Goal: Information Seeking & Learning: Learn about a topic

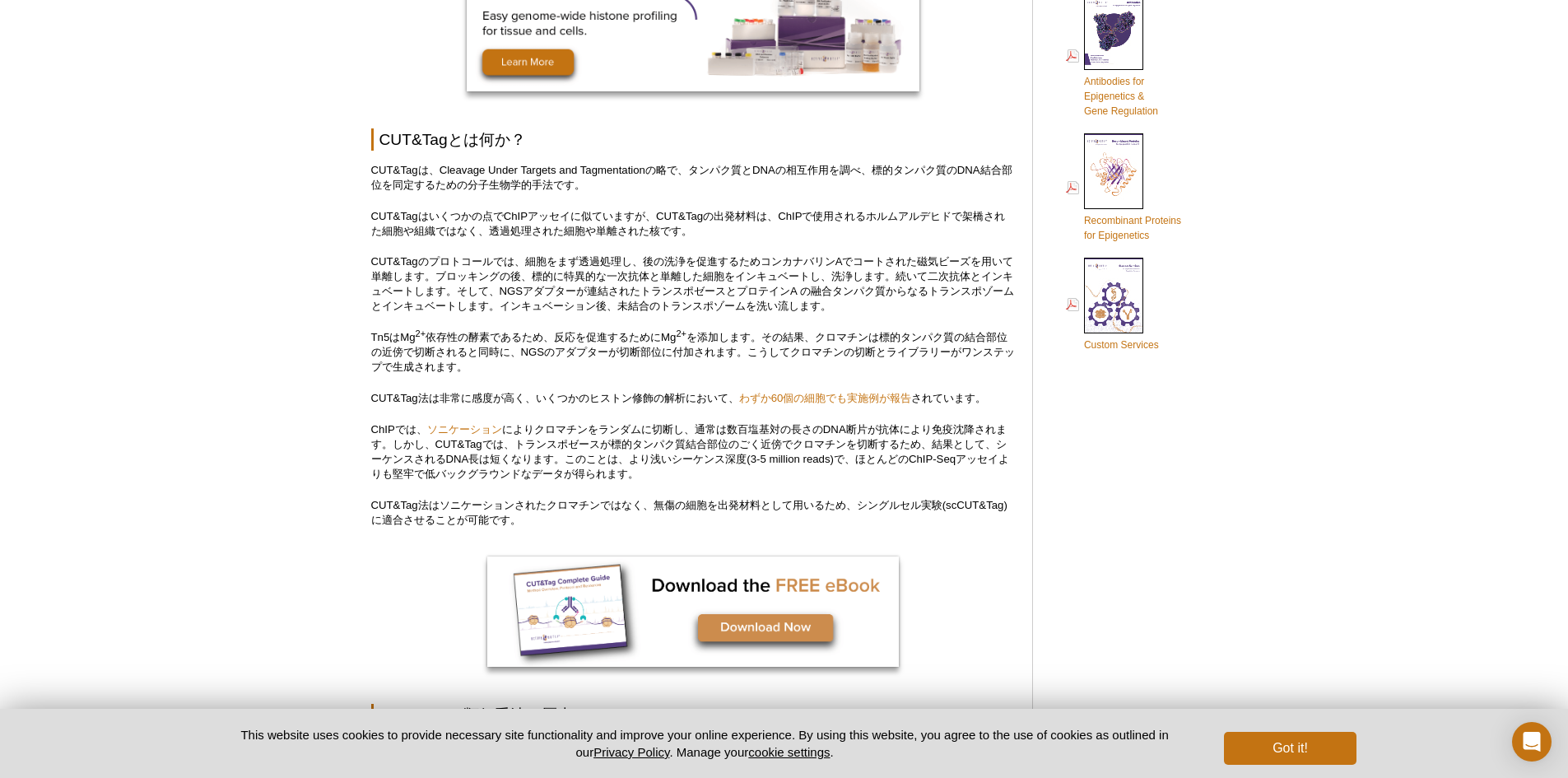
scroll to position [863, 0]
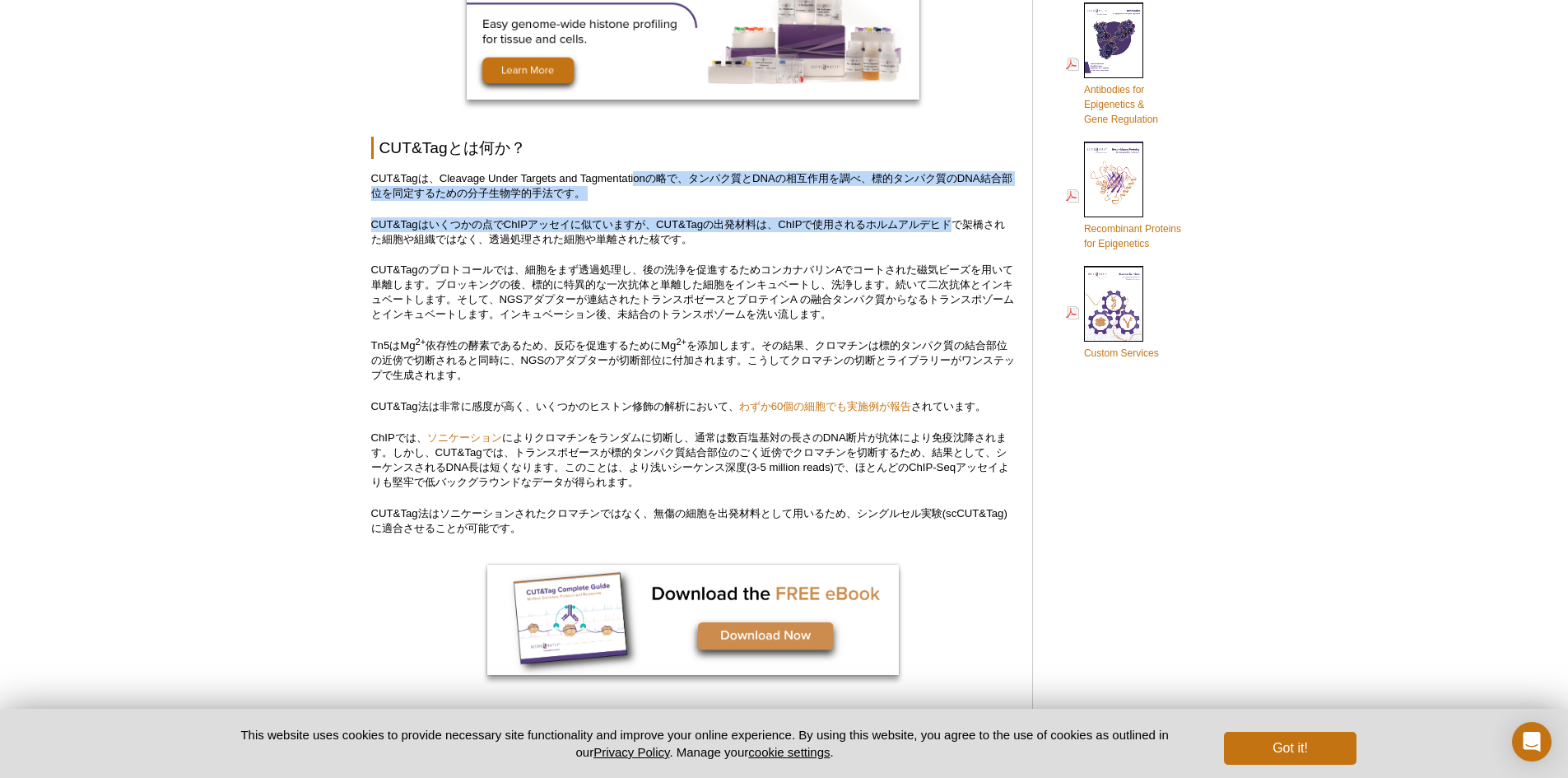
drag, startPoint x: 635, startPoint y: 175, endPoint x: 956, endPoint y: 227, distance: 325.2
click at [956, 227] on p "CUT&Tagはいくつかの点でChIPアッセイに似ていますが、CUT&Tagの出発材料は、ChIPで使用されるホルムアルデヒドで架橋された細胞や組織ではなく、…" at bounding box center [694, 232] width 644 height 30
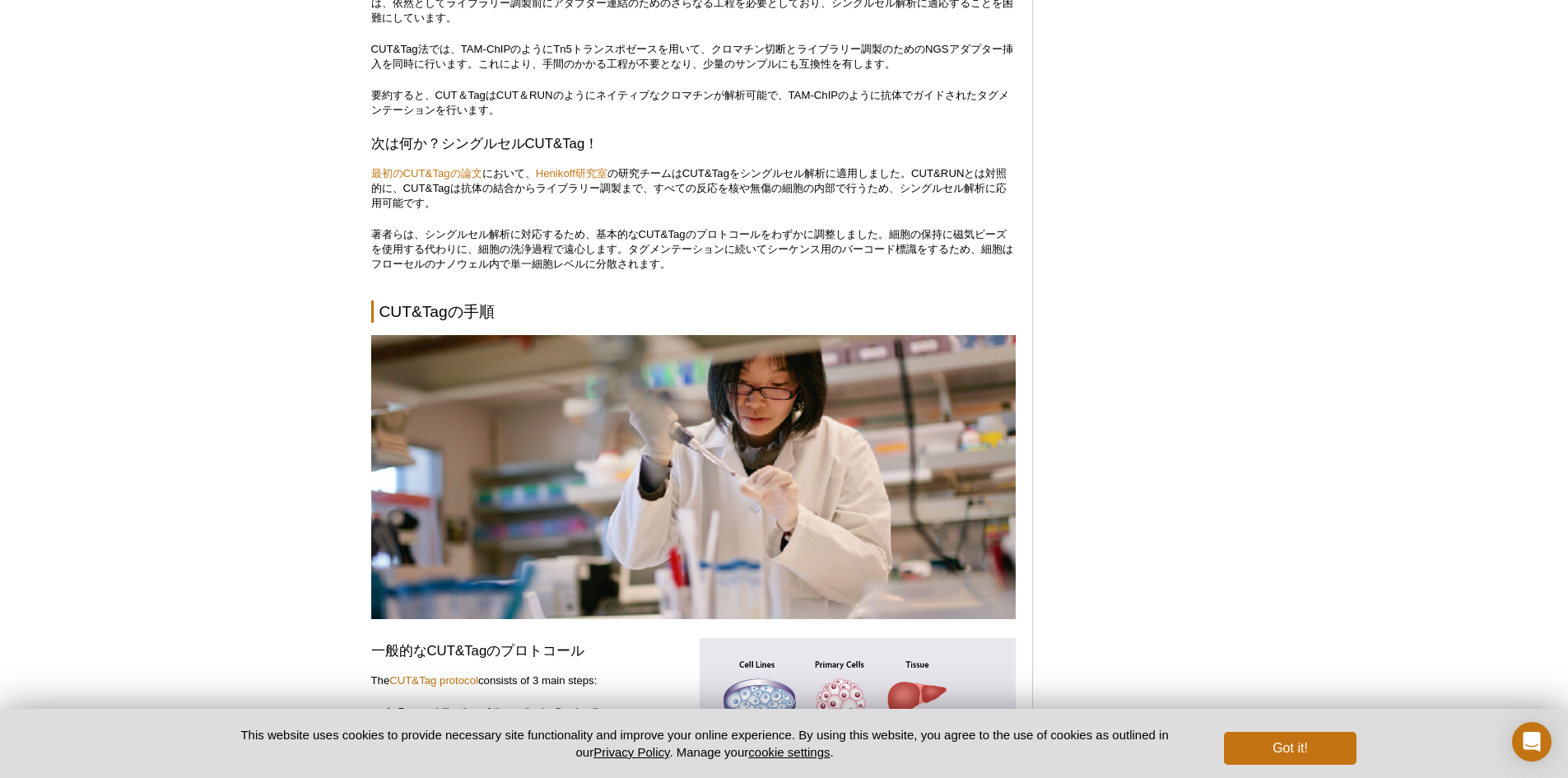
scroll to position [2817, 0]
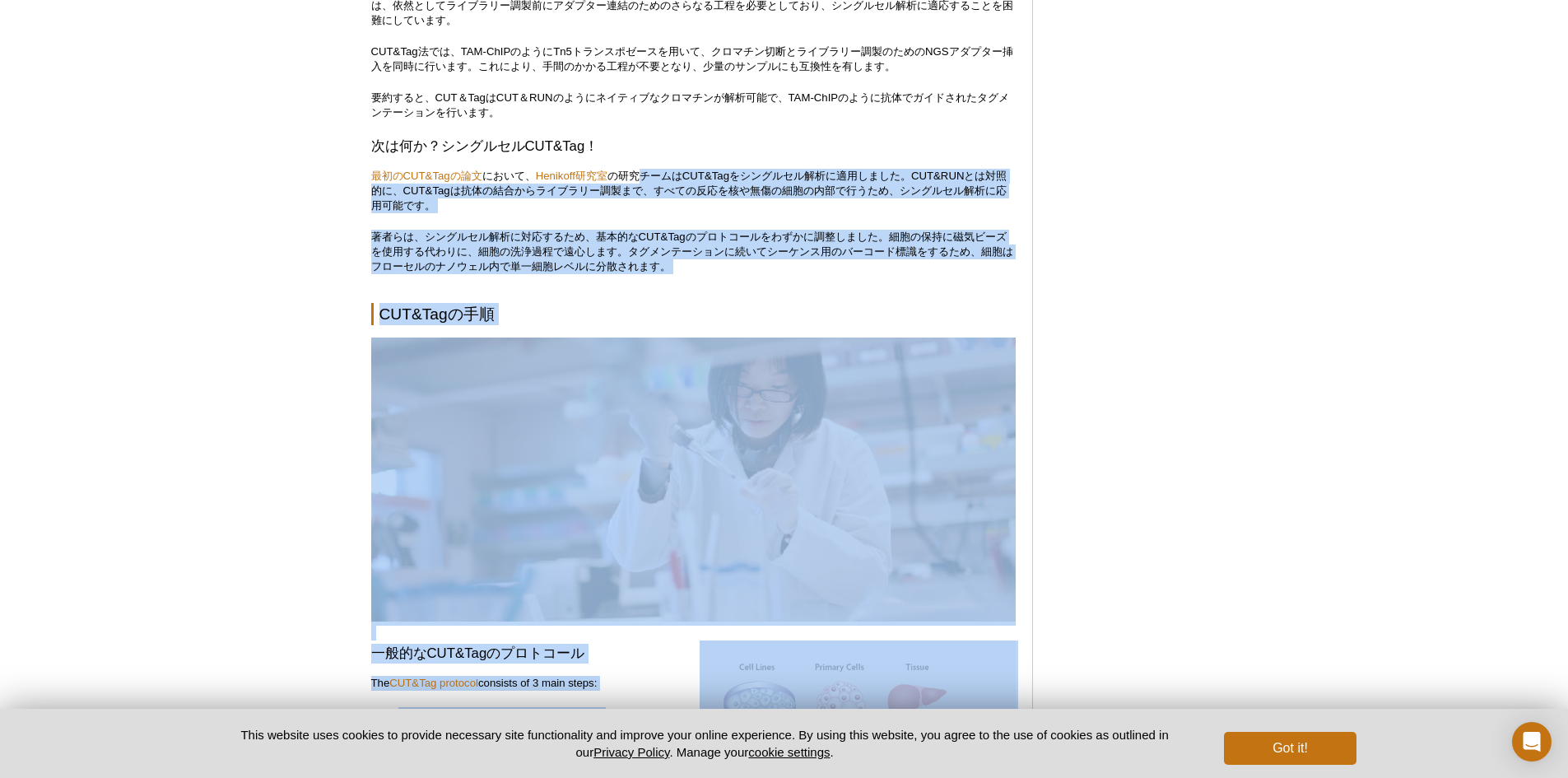
drag, startPoint x: 646, startPoint y: 161, endPoint x: 1058, endPoint y: 230, distance: 417.7
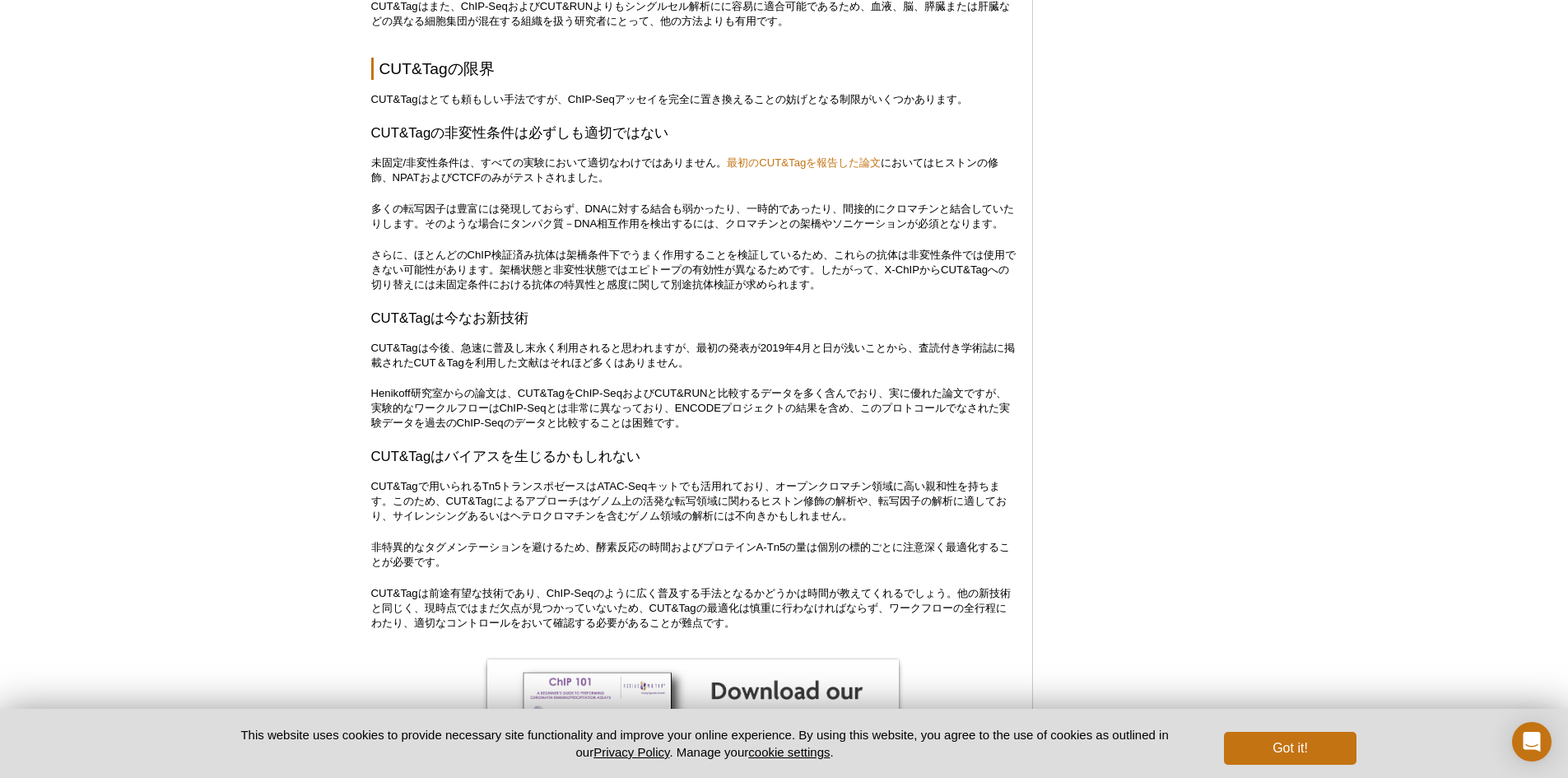
scroll to position [5094, 0]
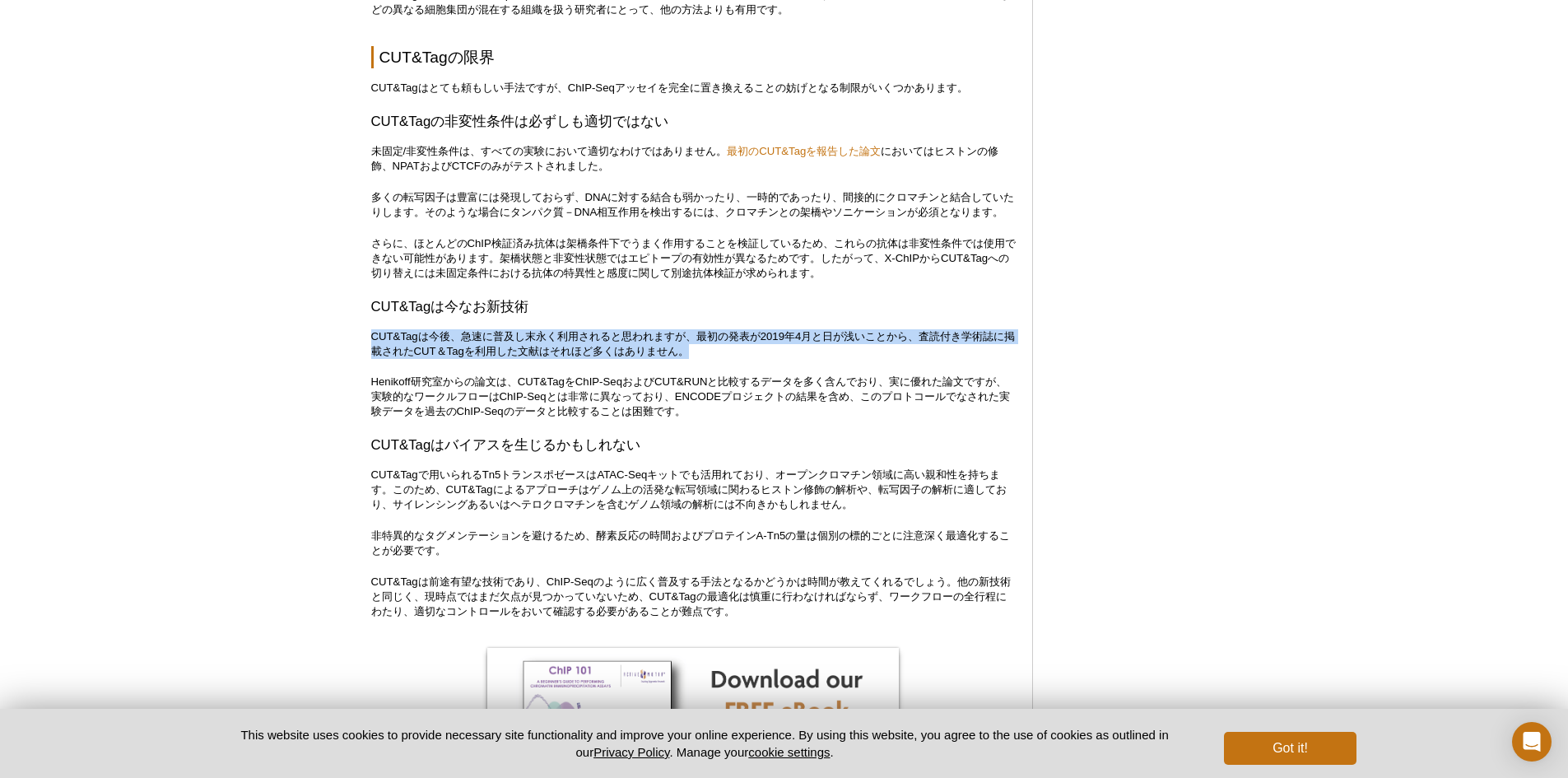
drag, startPoint x: 370, startPoint y: 338, endPoint x: 992, endPoint y: 352, distance: 622.2
click at [993, 352] on p "CUT&Tagは今後、急速に普及し末永く利用されると思われますが、最初の発表が2019年4月と日が浅いことから、査読付き学術誌に掲載されたCUT＆Tagを利用…" at bounding box center [694, 344] width 644 height 30
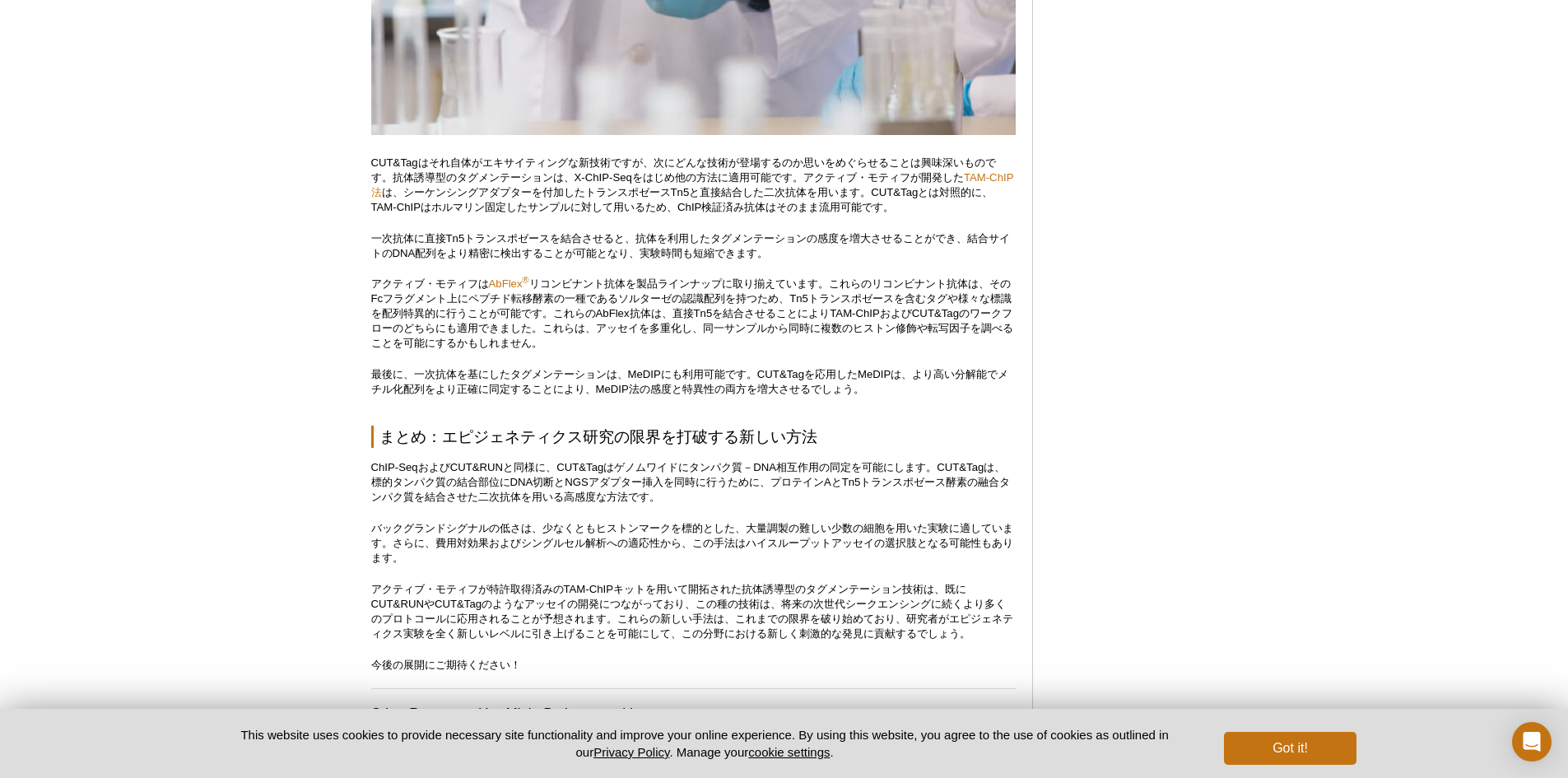
scroll to position [6833, 0]
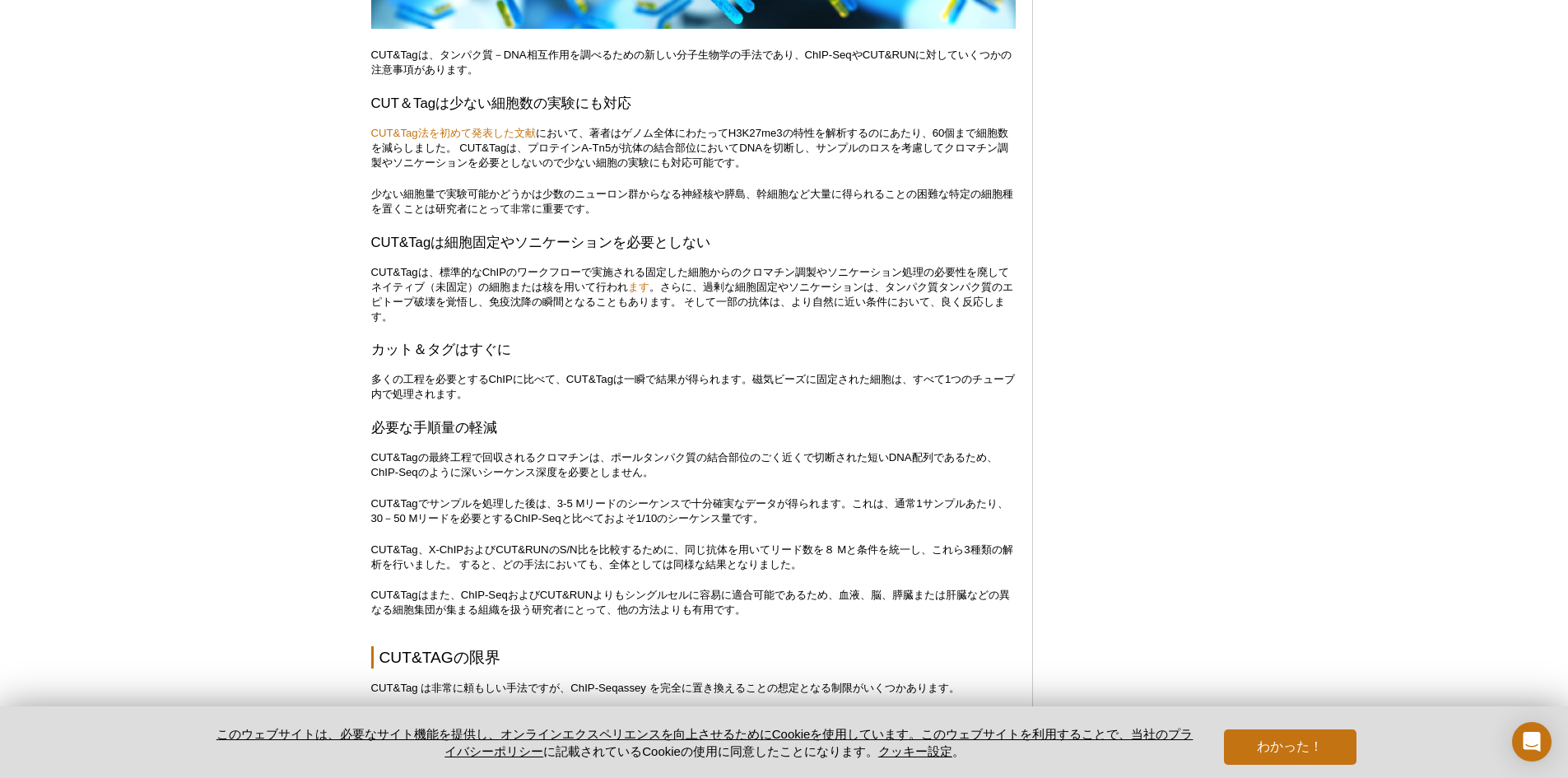
scroll to position [4450, 0]
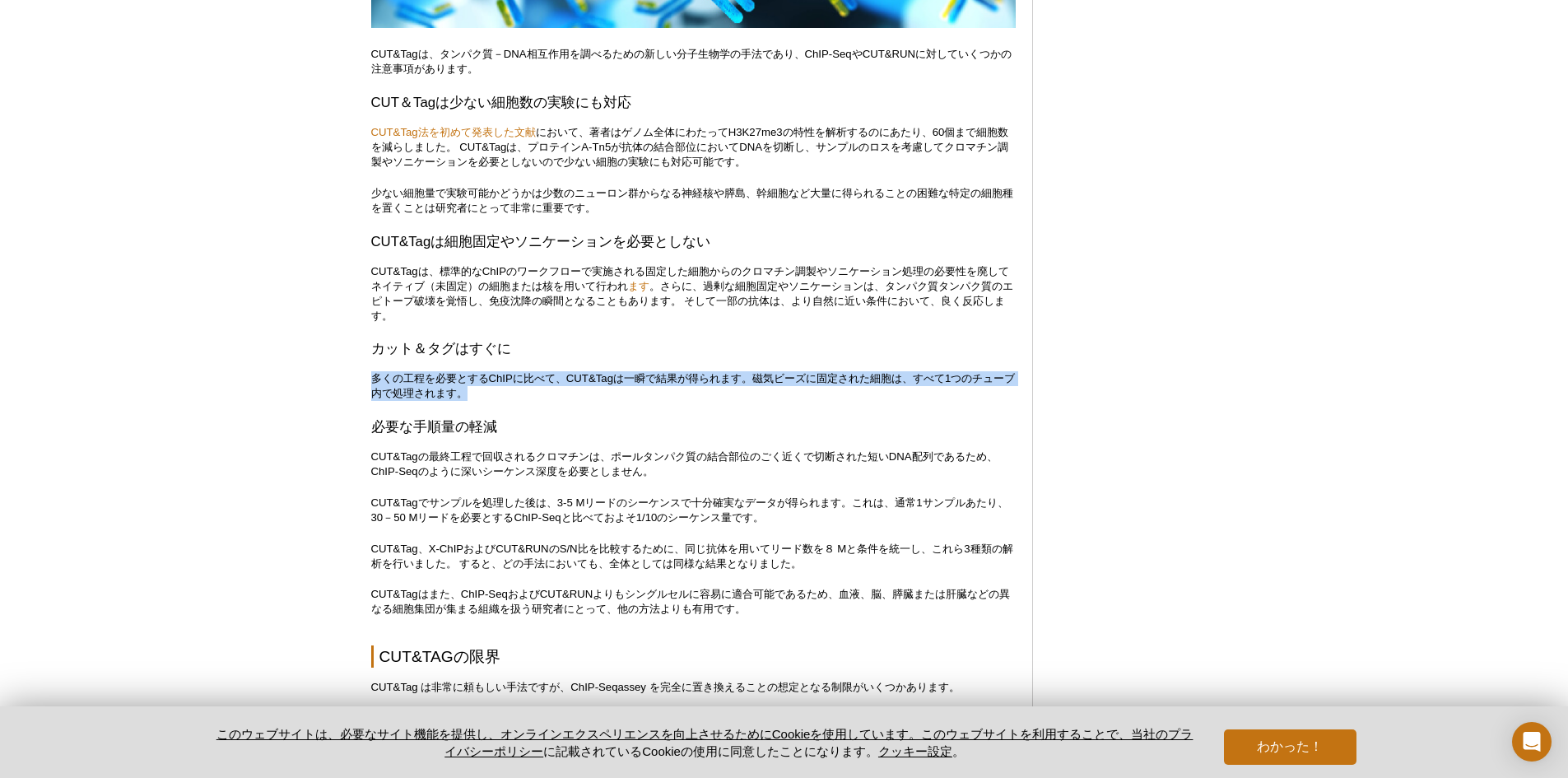
drag, startPoint x: 370, startPoint y: 366, endPoint x: 1038, endPoint y: 373, distance: 668.0
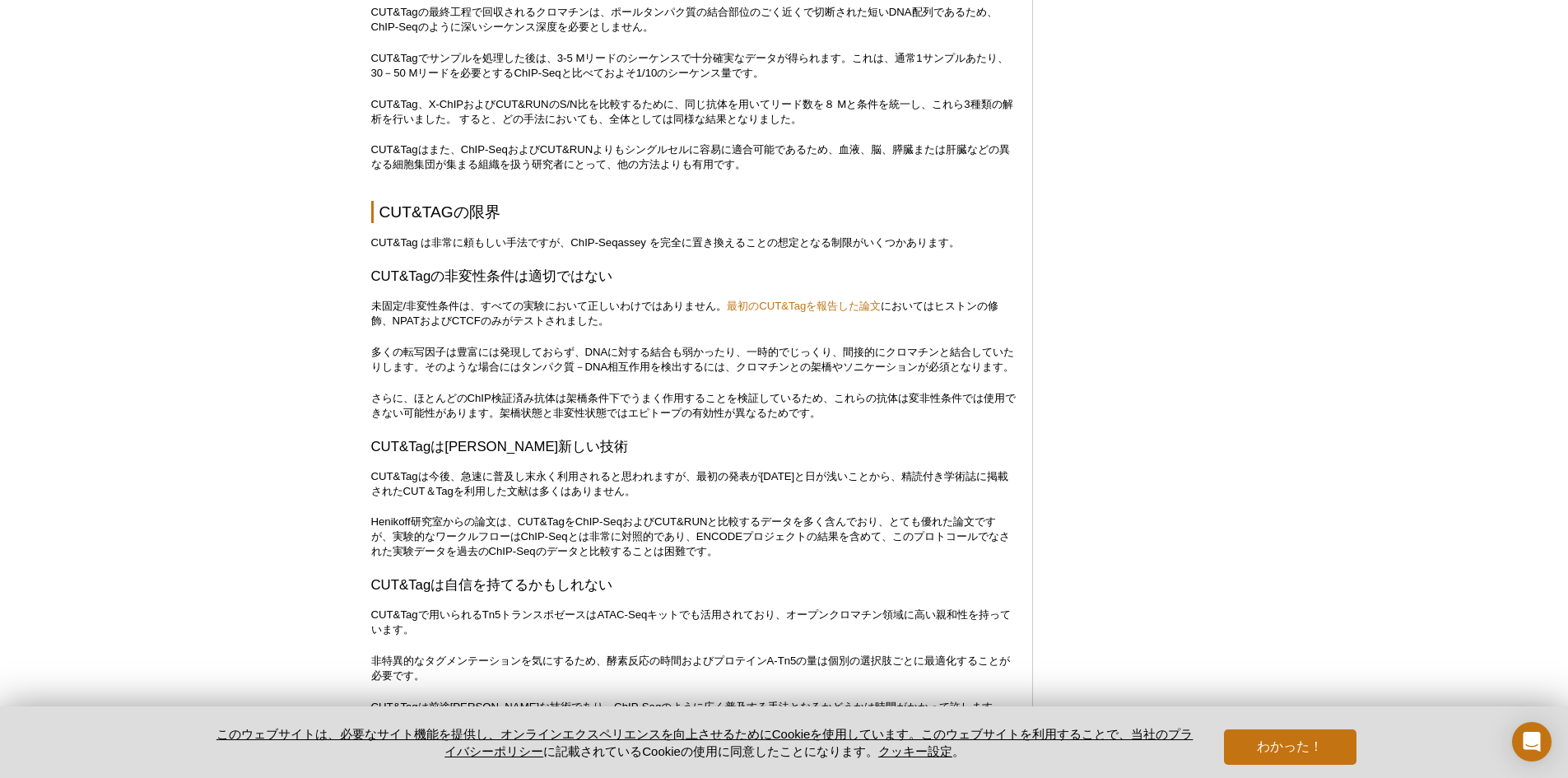
scroll to position [4869, 0]
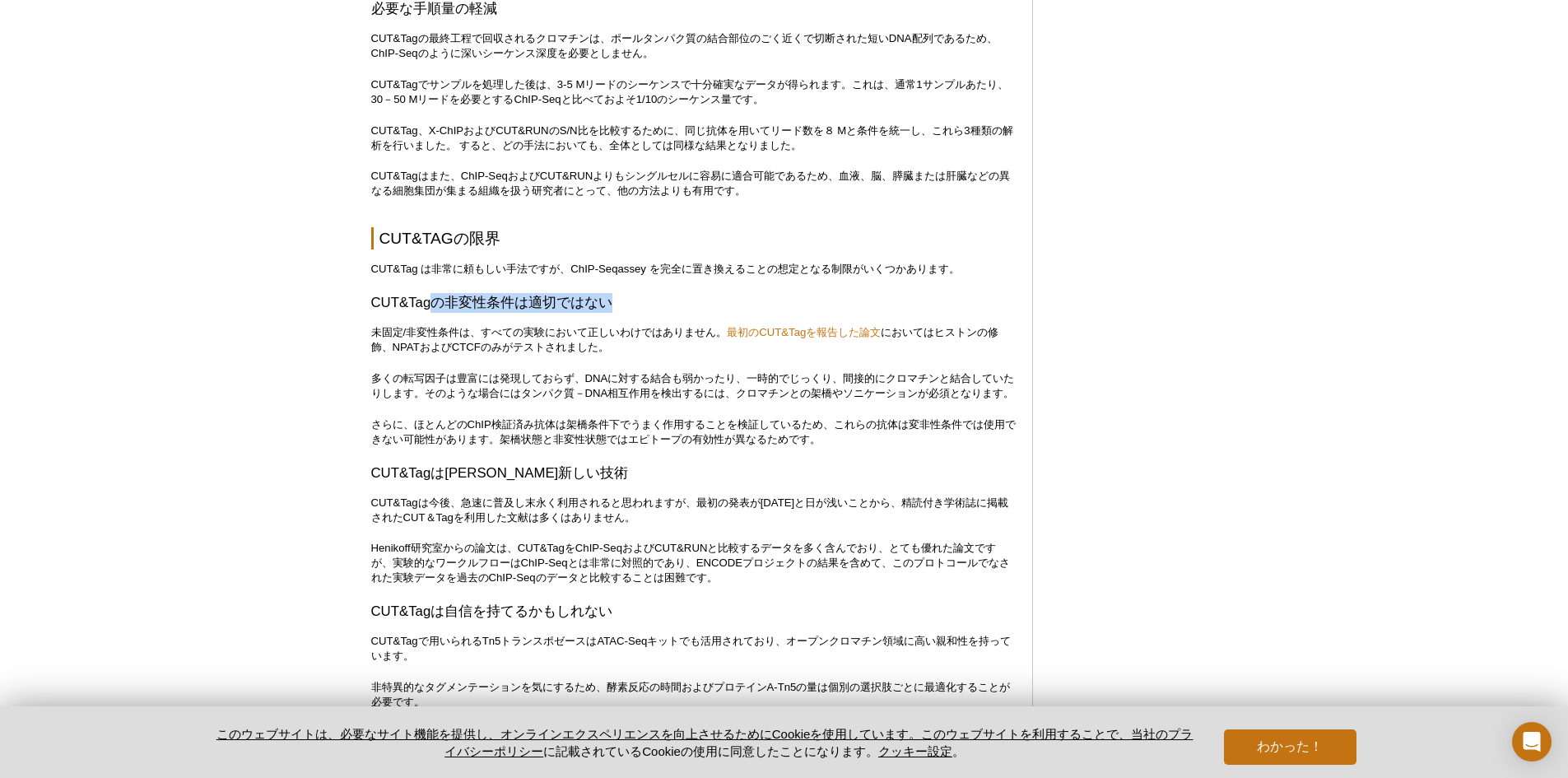
drag, startPoint x: 436, startPoint y: 286, endPoint x: 668, endPoint y: 298, distance: 232.3
click at [668, 298] on h3 "CUT&Tagの非変性条件は適切ではない" at bounding box center [694, 303] width 644 height 20
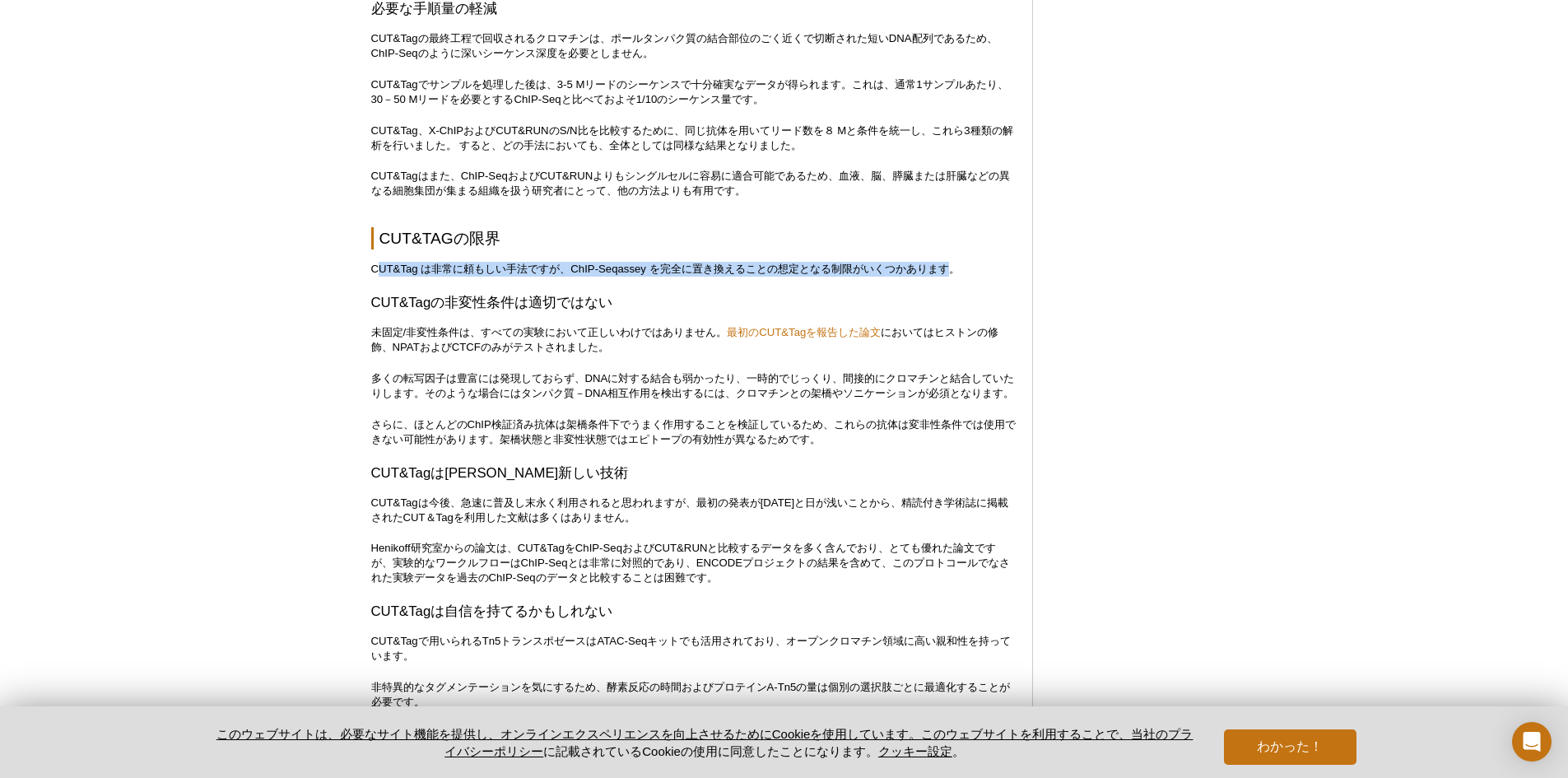
drag, startPoint x: 376, startPoint y: 252, endPoint x: 951, endPoint y: 255, distance: 575.0
click at [951, 263] on font "CUT&Tag は非常に頼もしい手法ですが、ChIP-Seqassey を完全に置き換えることの想定となる制限がいくつかあります。" at bounding box center [666, 269] width 588 height 13
drag, startPoint x: 645, startPoint y: 255, endPoint x: 915, endPoint y: 283, distance: 271.4
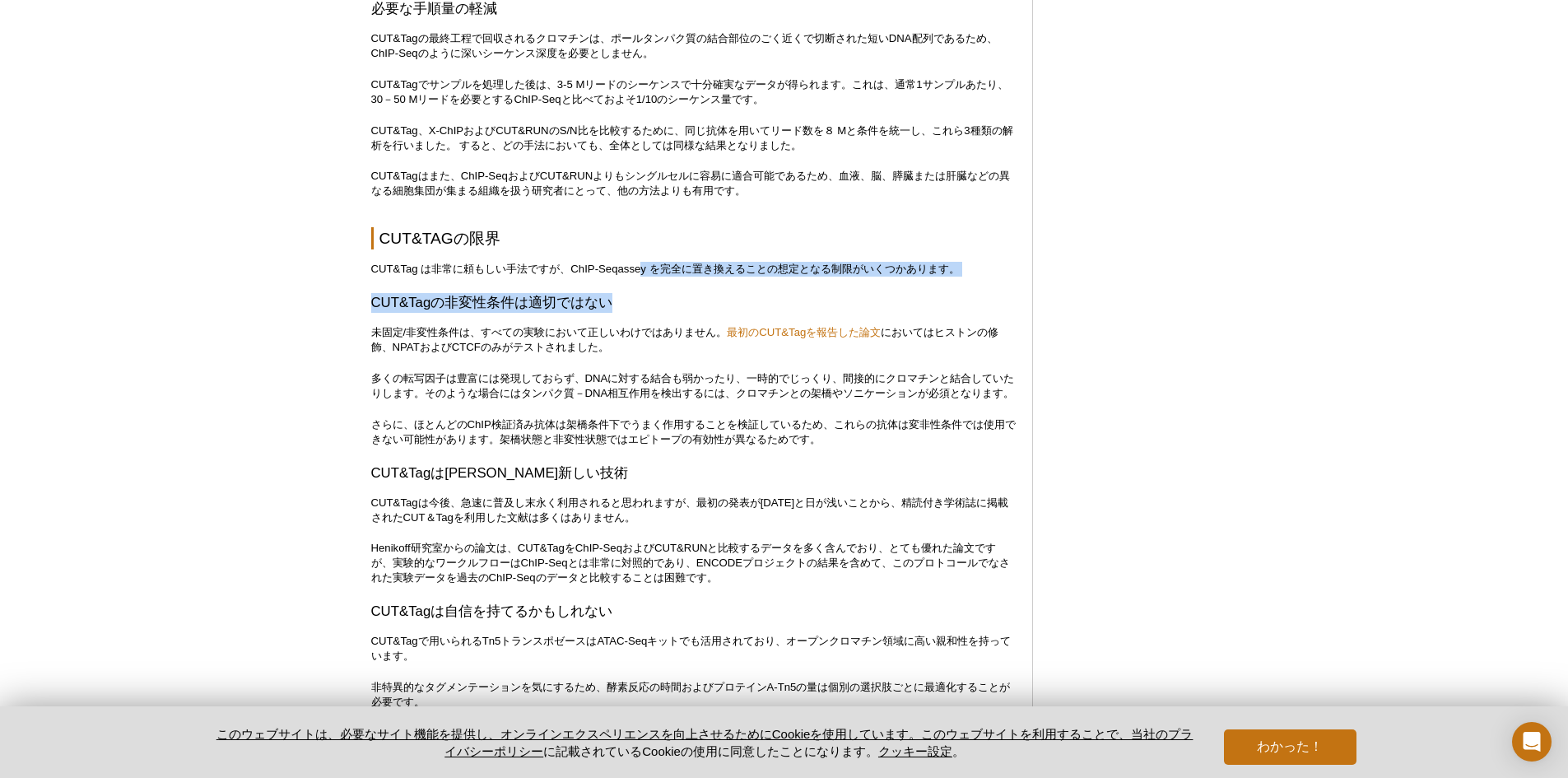
click at [915, 293] on h3 "CUT&Tagの非変性条件は適切ではない" at bounding box center [694, 303] width 644 height 20
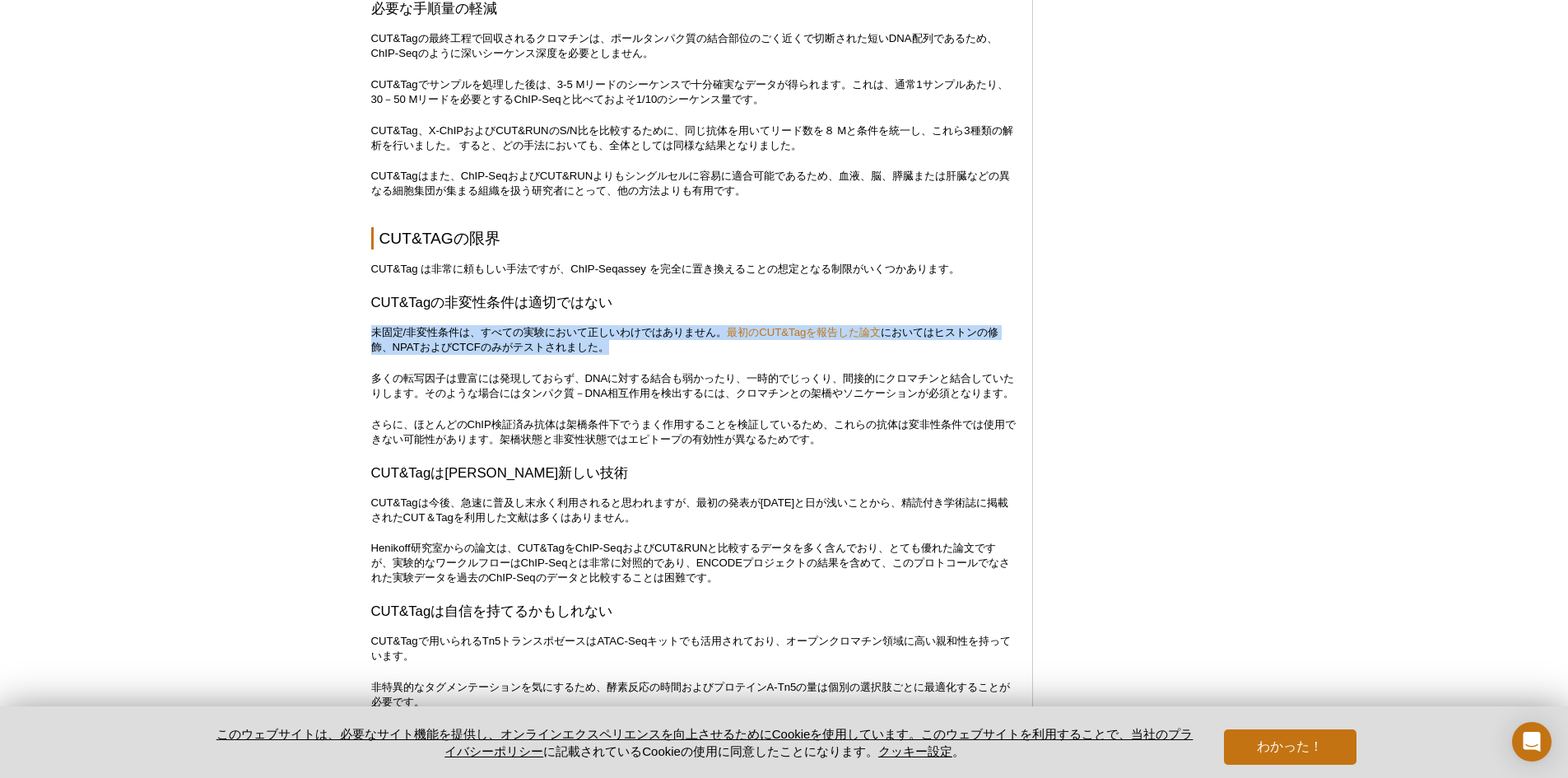
drag, startPoint x: 614, startPoint y: 333, endPoint x: 310, endPoint y: 308, distance: 305.0
drag, startPoint x: 366, startPoint y: 361, endPoint x: 1098, endPoint y: 397, distance: 732.9
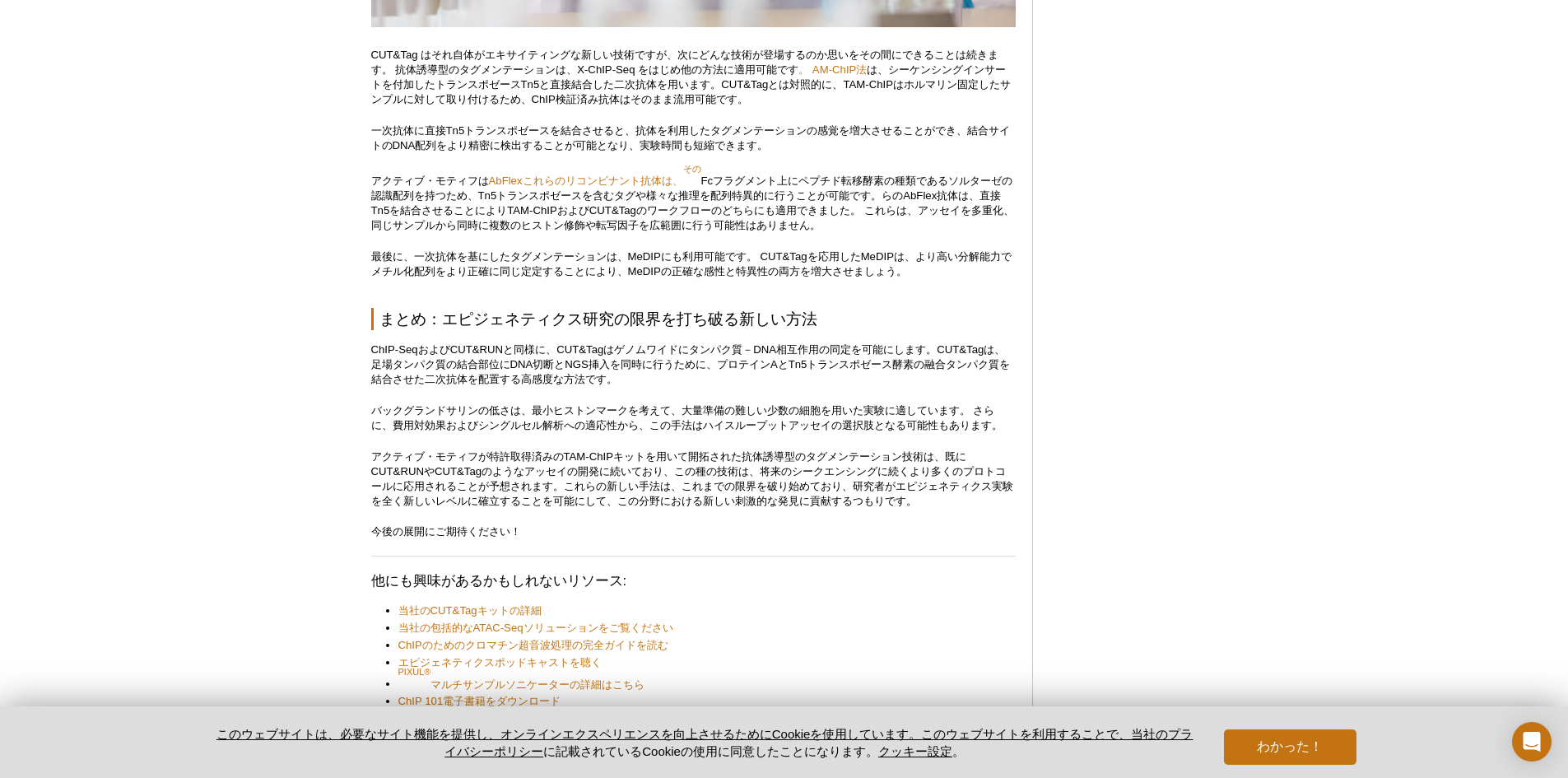
scroll to position [6845, 0]
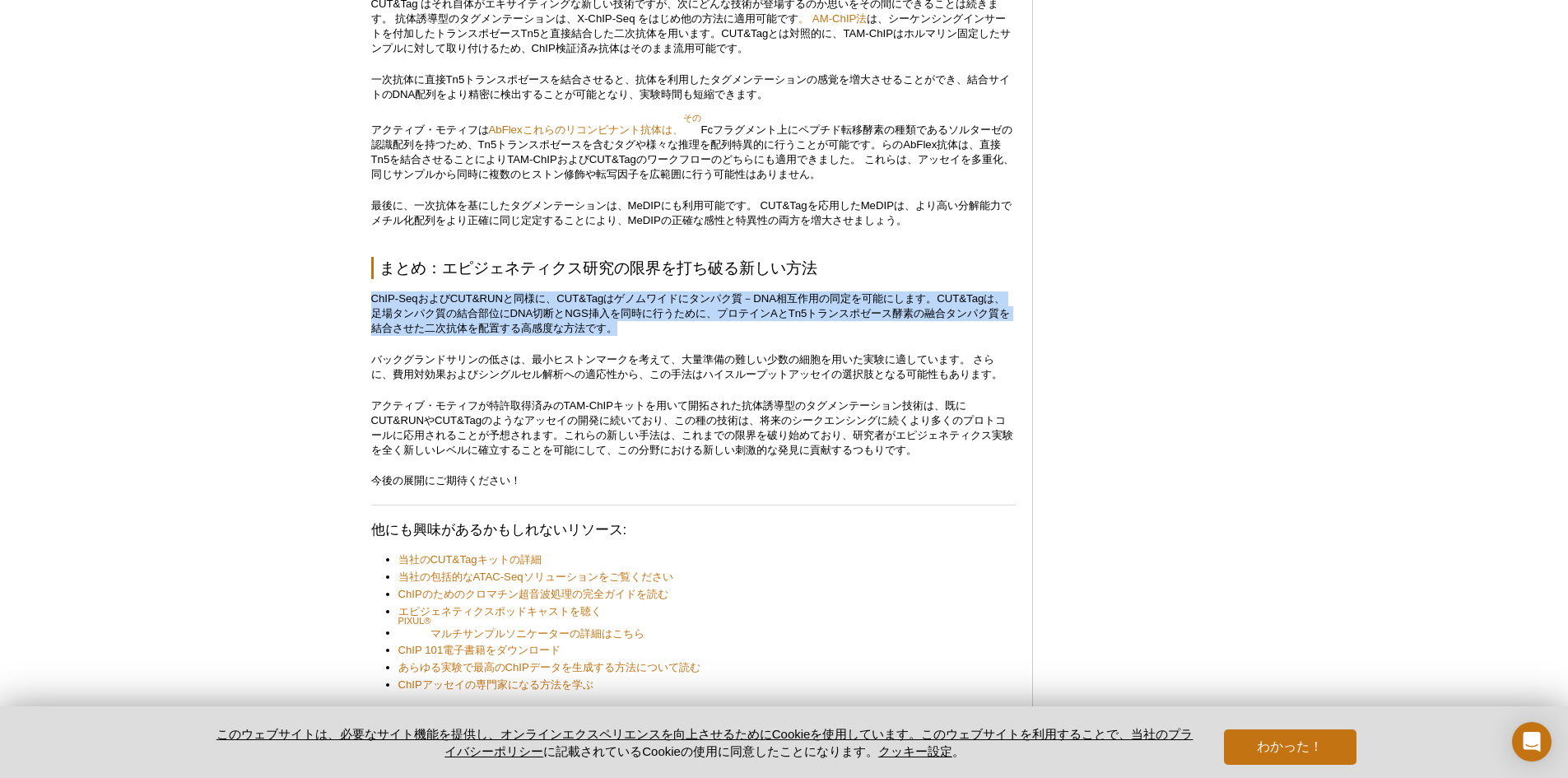
drag, startPoint x: 364, startPoint y: 294, endPoint x: 722, endPoint y: 334, distance: 360.2
click at [722, 334] on p "ChIP-SeqおよびCUT&RUNと同様に、CUT&Tagはゲノムワイドにタンパク質－DNA相互作用の同定を可能にします。CUT&Tagは、足場タンパク質の…" at bounding box center [694, 313] width 644 height 44
drag, startPoint x: 712, startPoint y: 334, endPoint x: 354, endPoint y: 304, distance: 359.3
